Goal: Task Accomplishment & Management: Use online tool/utility

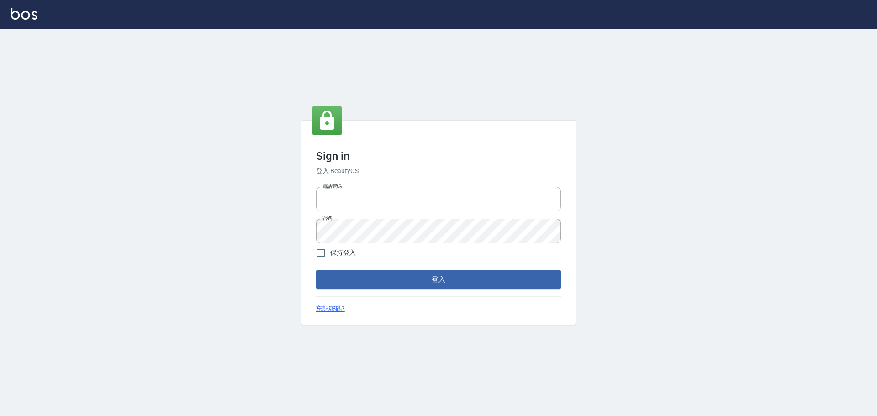
type input "0976570099"
click at [361, 290] on div "Sign in 登入 BeautyOS 電話號碼 [PHONE_NUMBER] 電話號碼 密碼 密碼 保持登入 登入 忘記密碼?" at bounding box center [438, 223] width 274 height 204
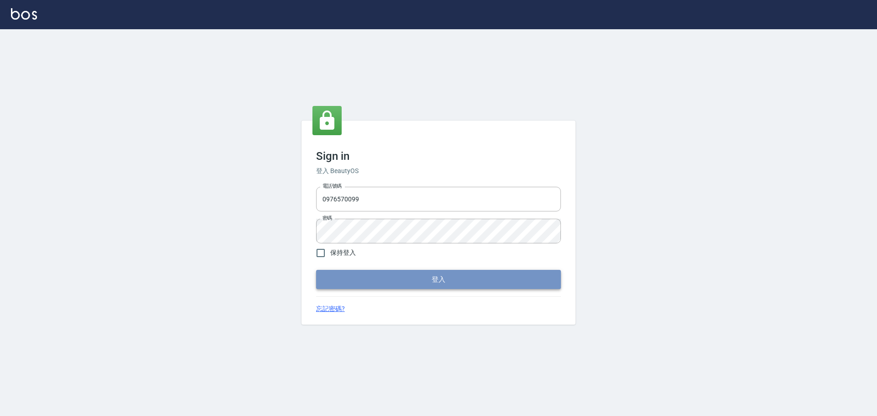
click at [359, 278] on button "登入" at bounding box center [438, 279] width 245 height 19
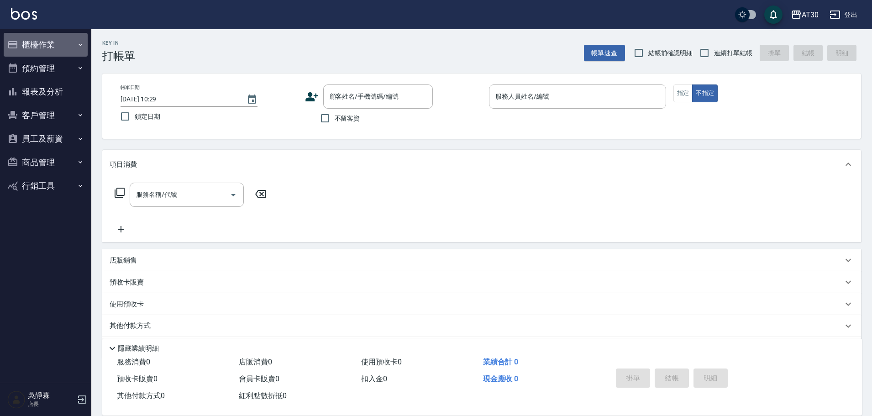
click at [51, 49] on button "櫃檯作業" at bounding box center [46, 45] width 84 height 24
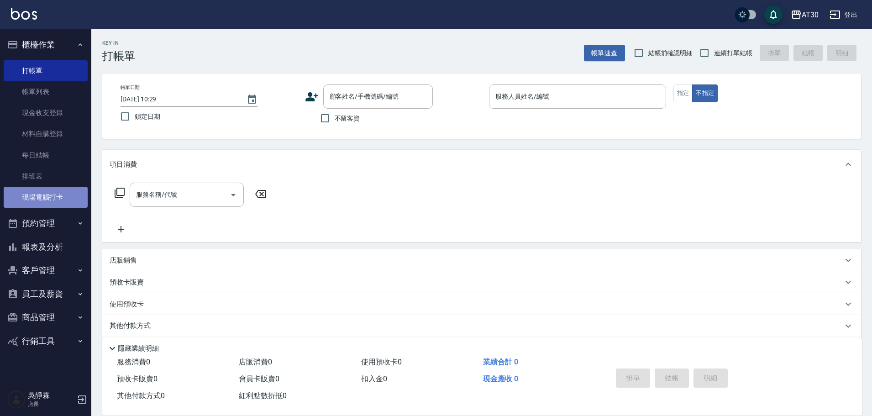
click at [63, 198] on link "現場電腦打卡" at bounding box center [46, 197] width 84 height 21
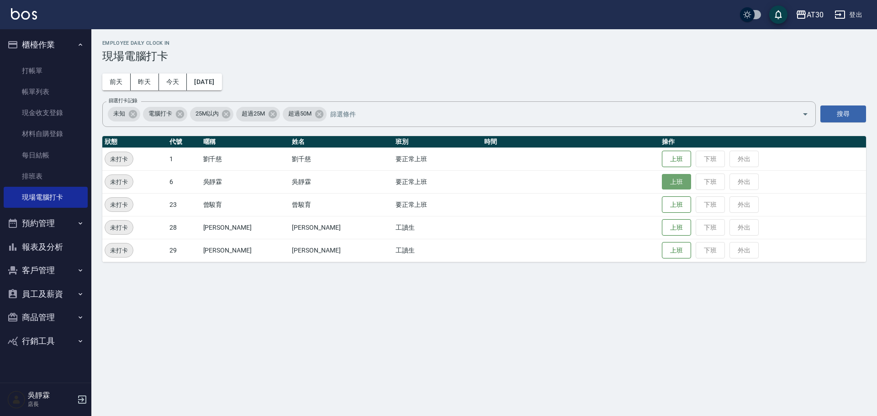
click at [664, 181] on button "上班" at bounding box center [676, 182] width 29 height 16
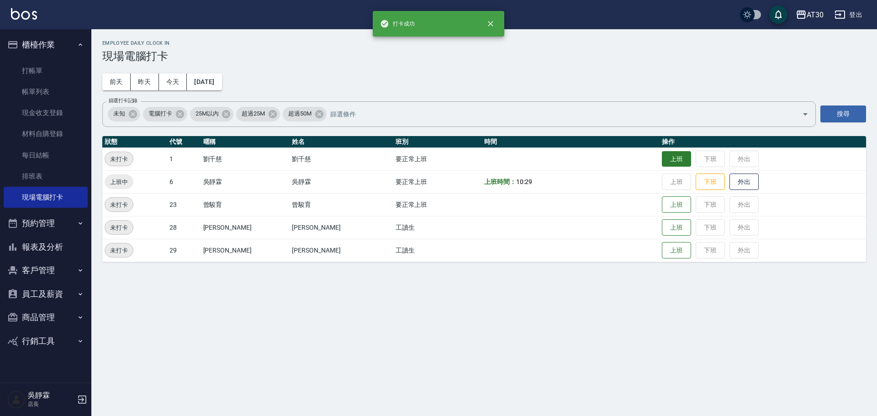
click at [669, 166] on button "上班" at bounding box center [676, 159] width 29 height 16
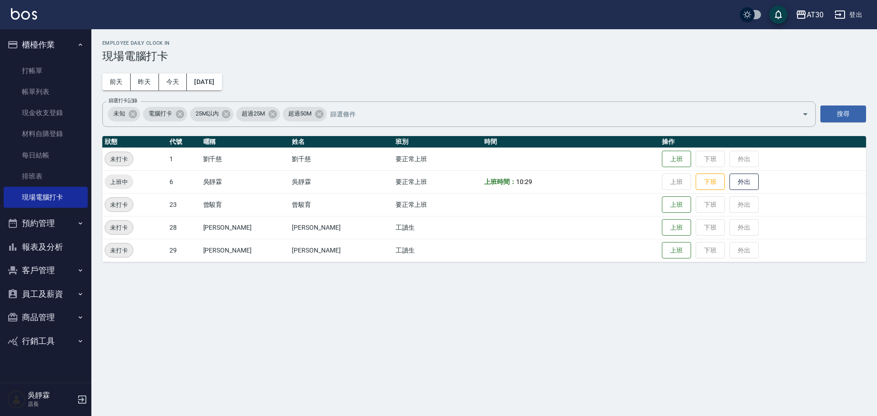
click at [662, 151] on button "上班" at bounding box center [676, 159] width 29 height 17
